Goal: Transaction & Acquisition: Purchase product/service

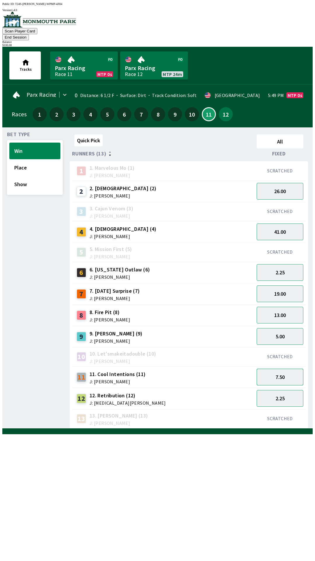
click at [277, 369] on button "7.50" at bounding box center [280, 377] width 47 height 17
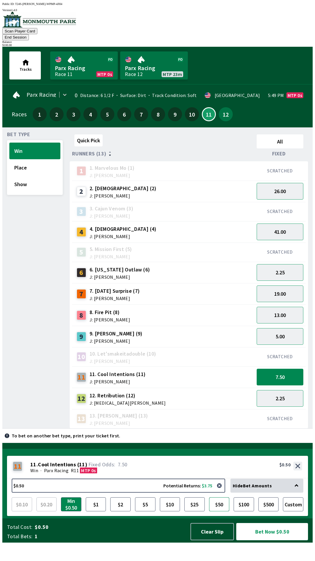
click at [221, 511] on button "$50" at bounding box center [219, 504] width 20 height 14
click at [267, 540] on button "Bet Now $50.00" at bounding box center [273, 531] width 72 height 17
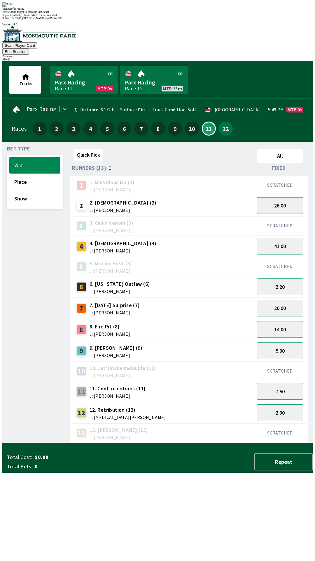
click at [284, 470] on button "Repeat" at bounding box center [284, 461] width 58 height 17
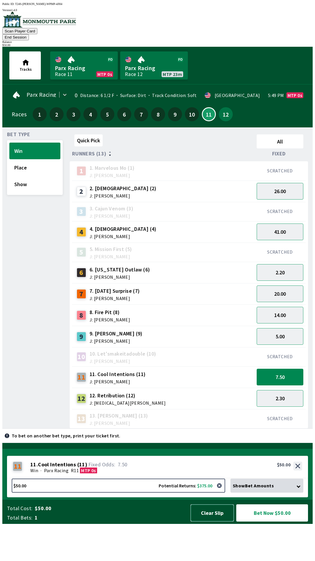
click at [218, 521] on button "Clear Slip" at bounding box center [213, 512] width 44 height 17
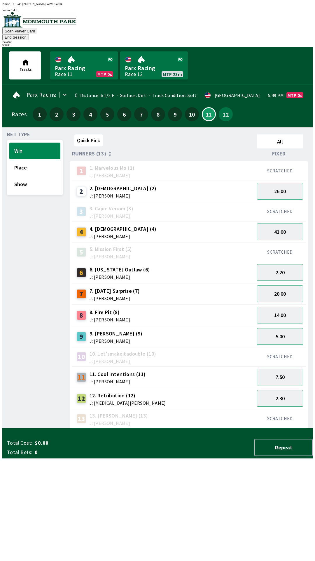
click at [29, 34] on button "End Session" at bounding box center [15, 37] width 27 height 6
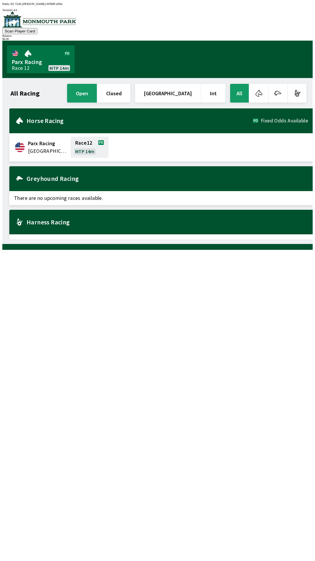
click at [27, 118] on h2 "Horse Racing" at bounding box center [140, 120] width 227 height 5
click at [60, 118] on h2 "Horse Racing" at bounding box center [140, 120] width 227 height 5
click at [46, 126] on div "Horse Racing Fixed Odds Available" at bounding box center [161, 120] width 304 height 25
click at [31, 122] on div "Horse Racing Fixed Odds Available" at bounding box center [161, 120] width 304 height 25
click at [27, 124] on div "Horse Racing Fixed Odds Available" at bounding box center [161, 120] width 304 height 25
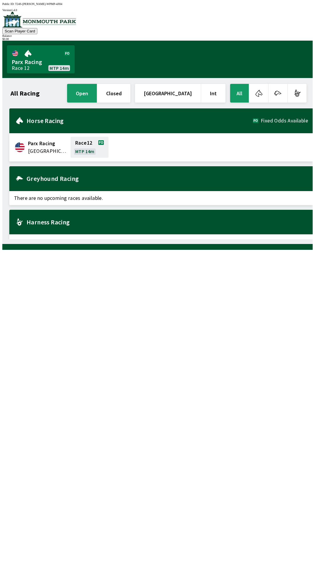
click at [29, 119] on h2 "Horse Racing" at bounding box center [140, 120] width 227 height 5
click at [29, 118] on h2 "Horse Racing" at bounding box center [140, 120] width 227 height 5
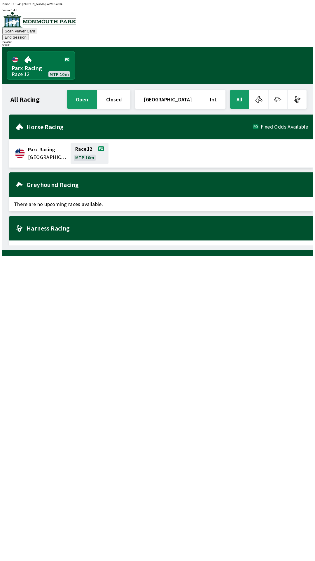
click at [34, 61] on link "Parx Racing Race 12 MTP 10m" at bounding box center [41, 65] width 68 height 28
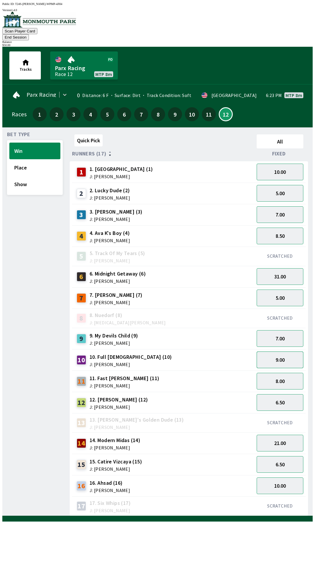
click at [277, 351] on button "9.00" at bounding box center [280, 359] width 47 height 17
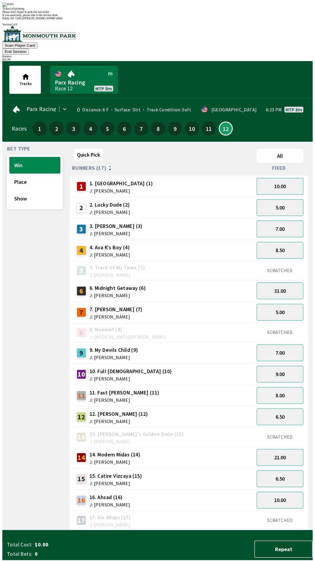
click at [186, 406] on div "12 12. [PERSON_NAME] (12) J: [PERSON_NAME]" at bounding box center [163, 416] width 183 height 21
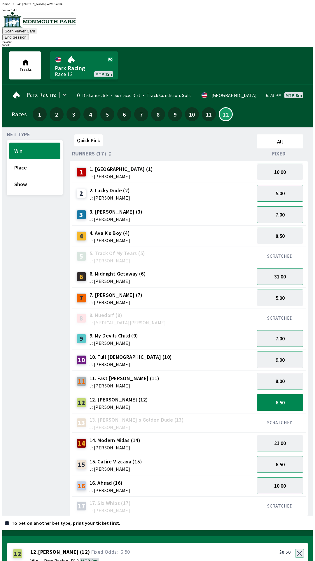
click at [300, 549] on button "button" at bounding box center [300, 553] width 9 height 9
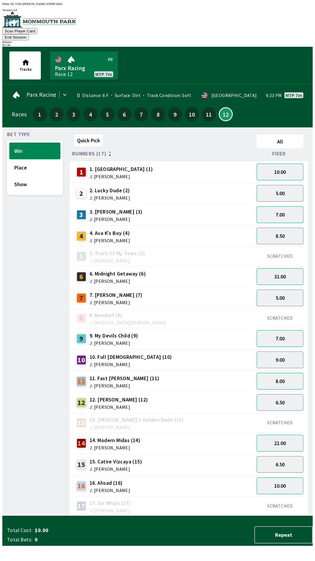
click at [282, 207] on button "7.00" at bounding box center [280, 214] width 47 height 17
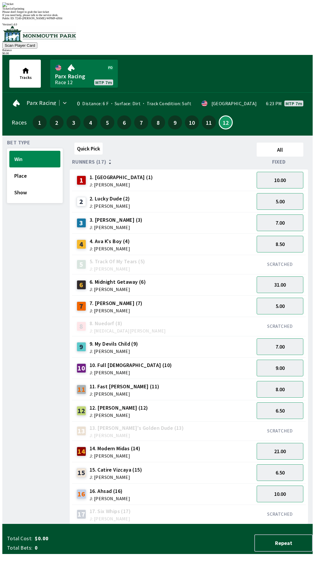
click at [177, 13] on div "Please don't forget to grab the last ticket" at bounding box center [157, 11] width 311 height 3
click at [187, 17] on div "Ticket 1 of 1 printing Please don't forget to grab the last ticket If you need …" at bounding box center [157, 9] width 311 height 14
click at [203, 423] on div "13 13. [PERSON_NAME]'s Golden Dude (13) J: [PERSON_NAME]" at bounding box center [163, 430] width 178 height 15
